Goal: Check status: Check status

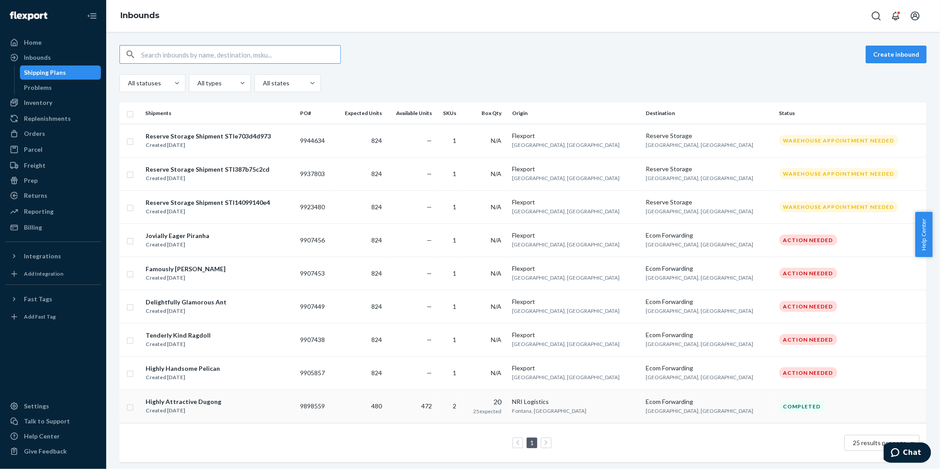
click at [385, 412] on td "480" at bounding box center [359, 406] width 51 height 34
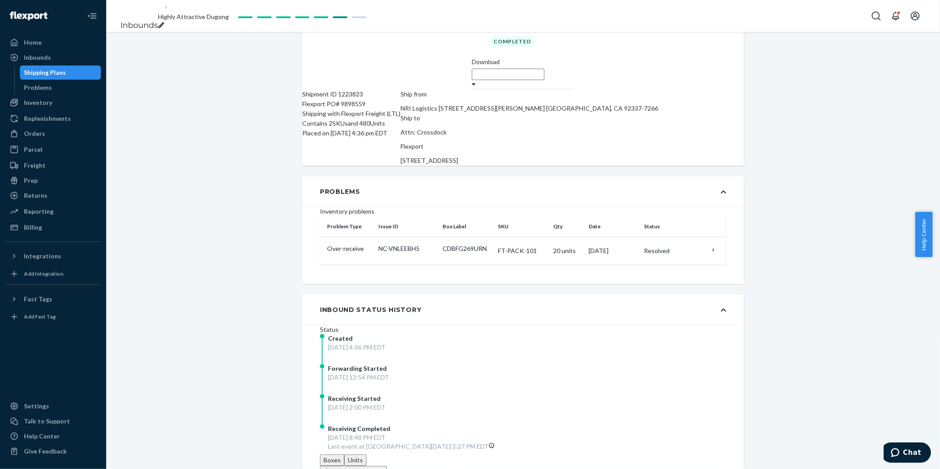
scroll to position [21, 0]
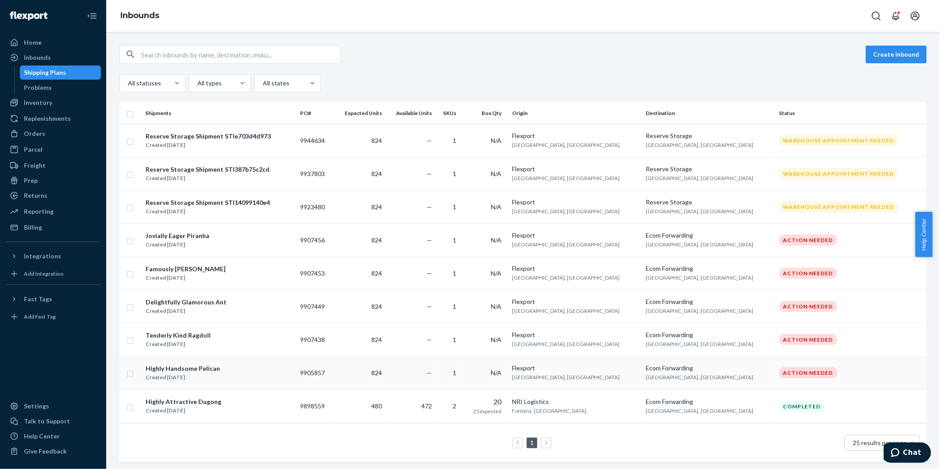
click at [290, 370] on div "Highly Handsome Pelican Created [DATE]" at bounding box center [219, 373] width 148 height 19
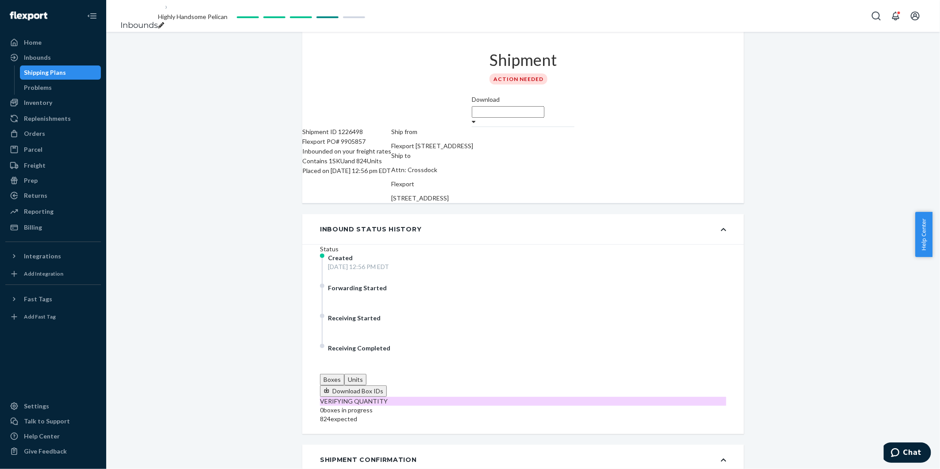
scroll to position [49, 0]
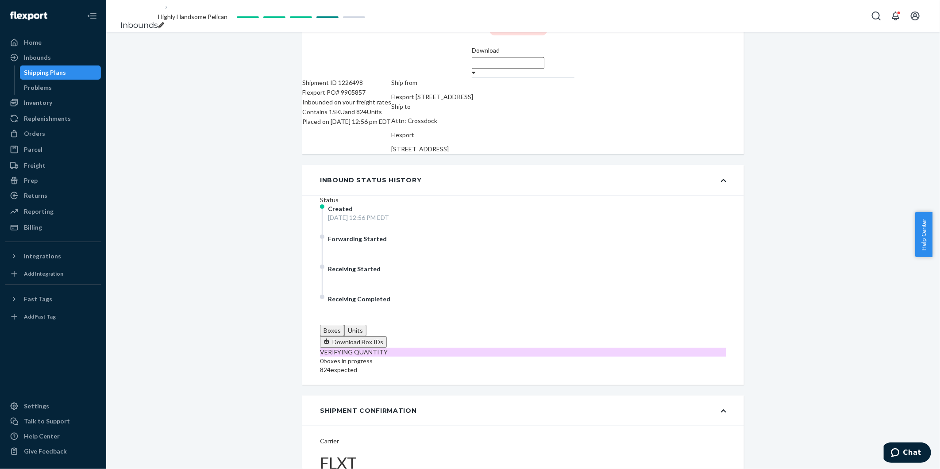
click at [366, 325] on button "Units" at bounding box center [355, 331] width 22 height 12
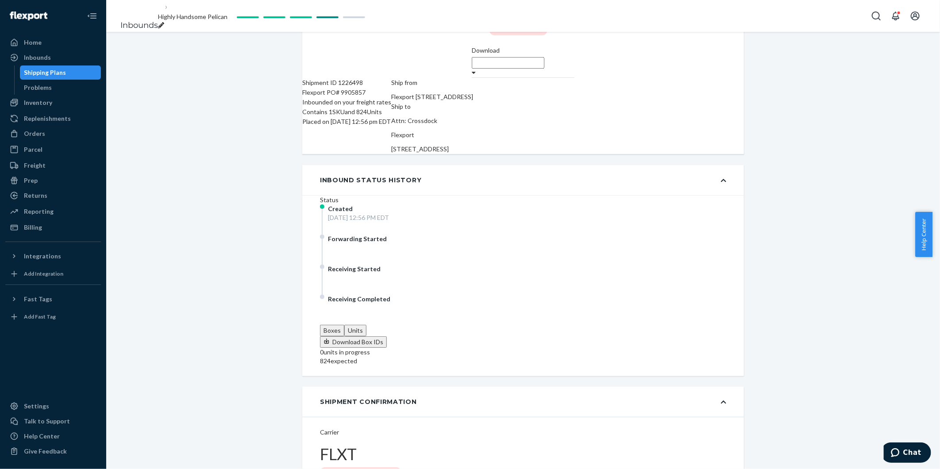
click at [344, 325] on button "Boxes" at bounding box center [332, 331] width 24 height 12
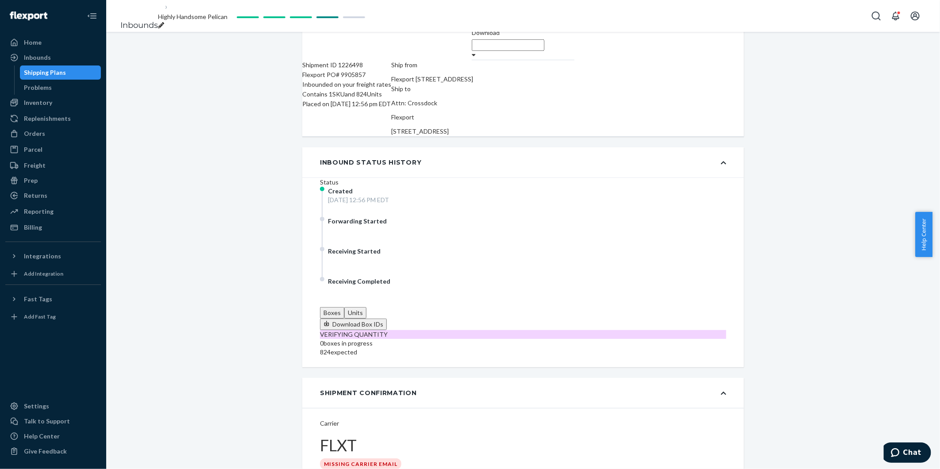
scroll to position [0, 0]
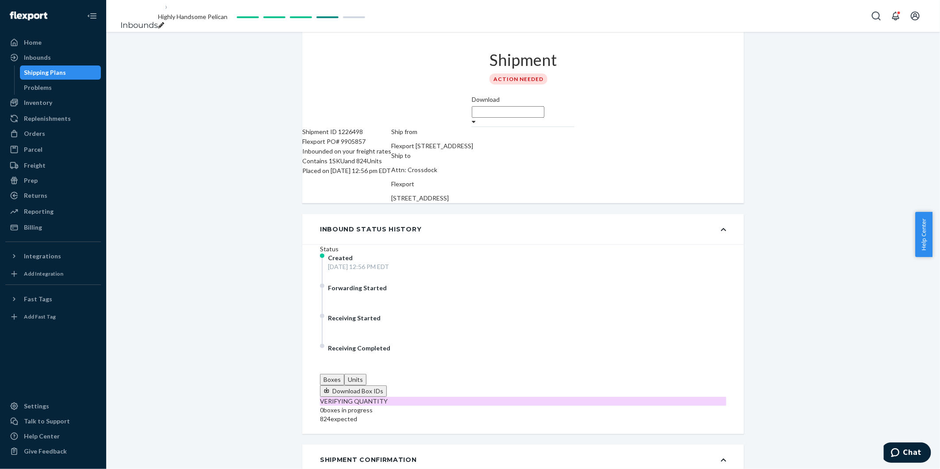
click at [366, 374] on button "Units" at bounding box center [355, 380] width 22 height 12
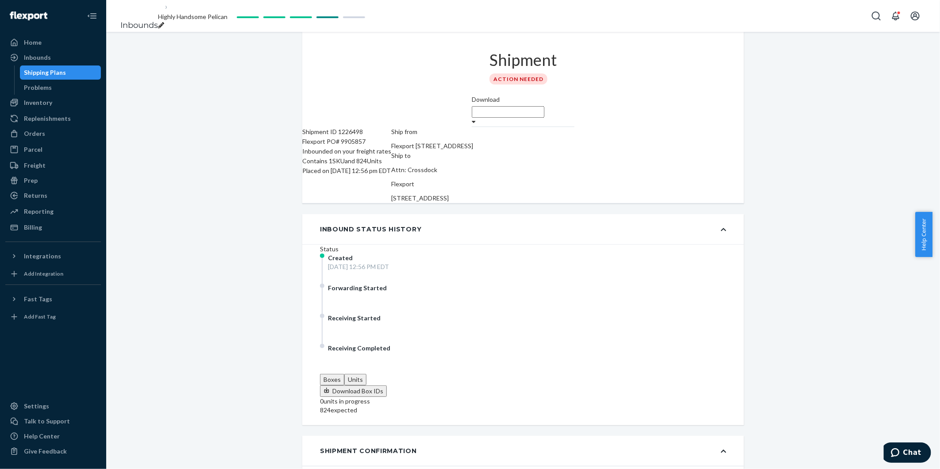
click at [344, 374] on button "Boxes" at bounding box center [332, 380] width 24 height 12
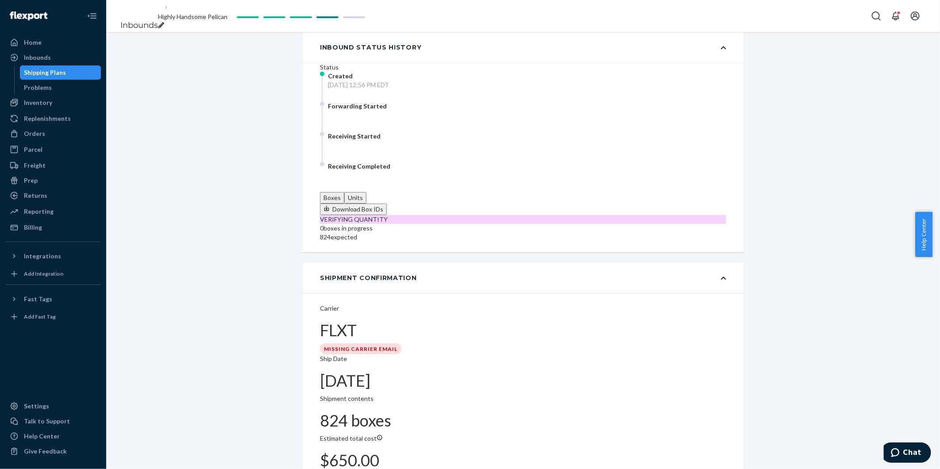
scroll to position [196, 0]
